Goal: Information Seeking & Learning: Learn about a topic

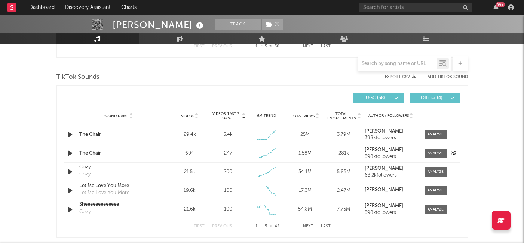
scroll to position [426, 0]
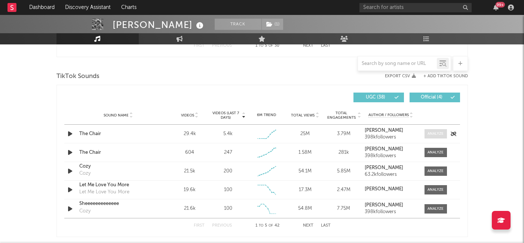
click at [435, 135] on div at bounding box center [435, 134] width 16 height 6
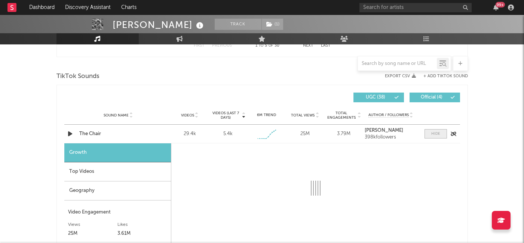
select select "1w"
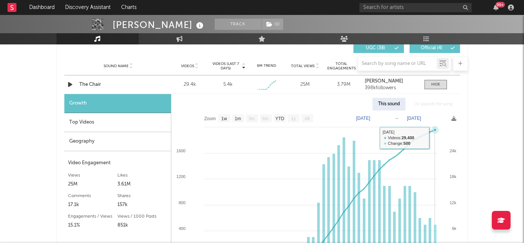
scroll to position [474, 0]
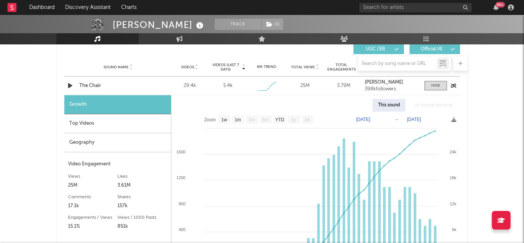
click at [97, 85] on div "The Chair" at bounding box center [118, 85] width 78 height 7
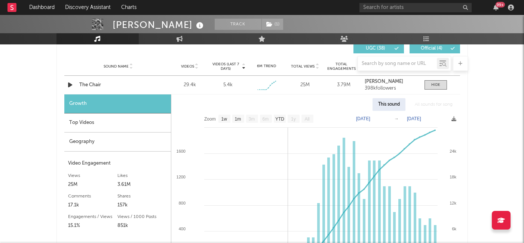
scroll to position [474, 0]
click at [92, 120] on div "Top Videos" at bounding box center [117, 123] width 107 height 19
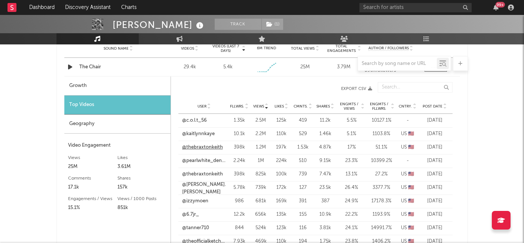
scroll to position [493, 0]
click at [201, 147] on link "@thebraxtonkeith" at bounding box center [202, 147] width 41 height 7
click at [197, 175] on link "@thebraxtonkeith" at bounding box center [202, 173] width 41 height 7
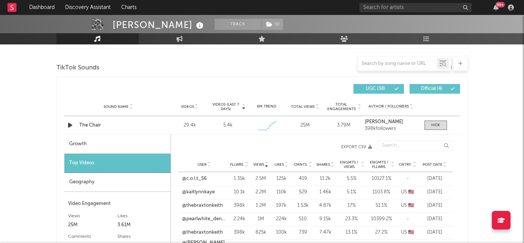
scroll to position [424, 0]
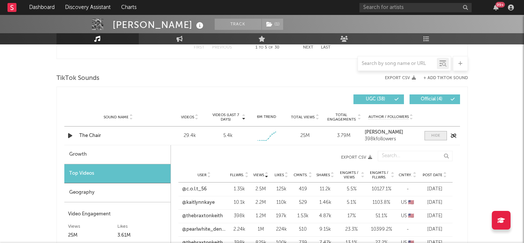
click at [433, 133] on div at bounding box center [435, 136] width 9 height 6
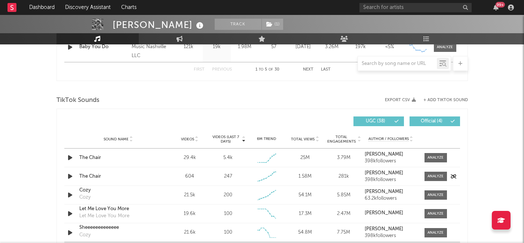
scroll to position [404, 0]
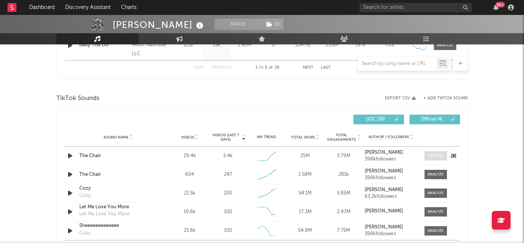
click at [425, 155] on span at bounding box center [435, 155] width 22 height 9
select select "1w"
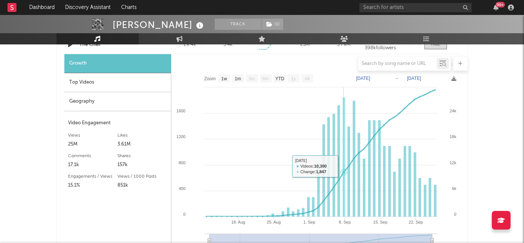
scroll to position [515, 0]
